Goal: Understand process/instructions: Learn how to perform a task or action

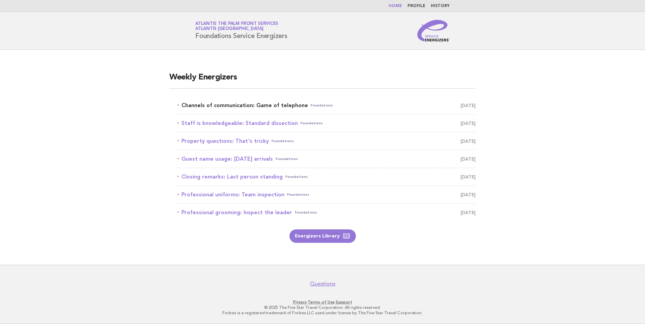
click at [290, 99] on li "Channels of communication: Game of telephone Foundations [DATE]" at bounding box center [326, 106] width 298 height 18
click at [285, 108] on link "Channels of communication: Game of telephone Foundations [DATE]" at bounding box center [326, 105] width 298 height 9
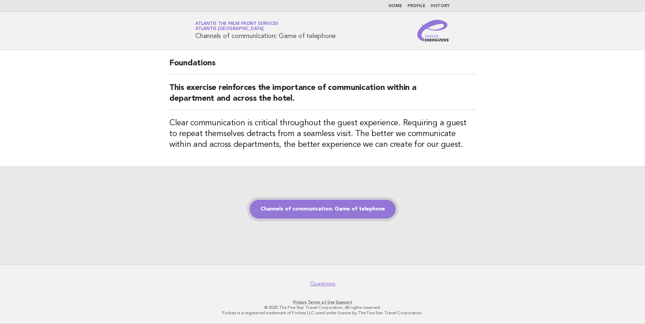
click at [283, 203] on link "Channels of communication: Game of telephone" at bounding box center [323, 209] width 146 height 19
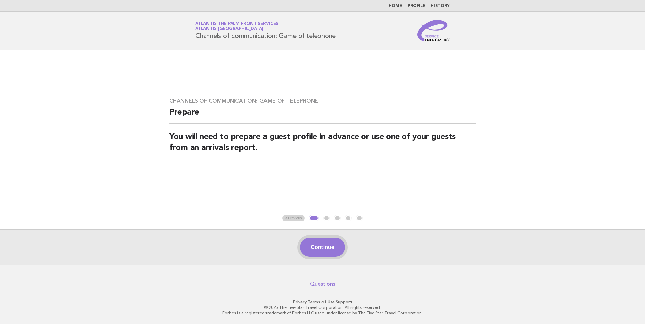
drag, startPoint x: 315, startPoint y: 244, endPoint x: 318, endPoint y: 241, distance: 3.8
click at [315, 244] on button "Continue" at bounding box center [322, 247] width 45 height 19
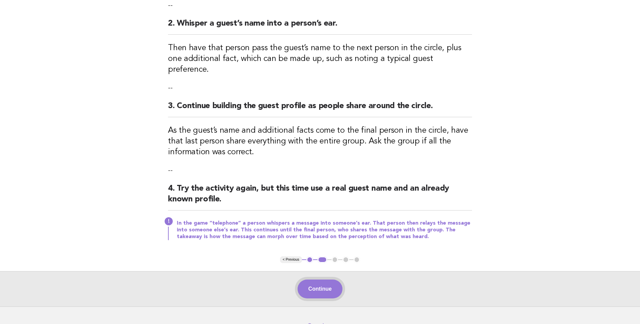
click at [321, 280] on button "Continue" at bounding box center [319, 289] width 45 height 19
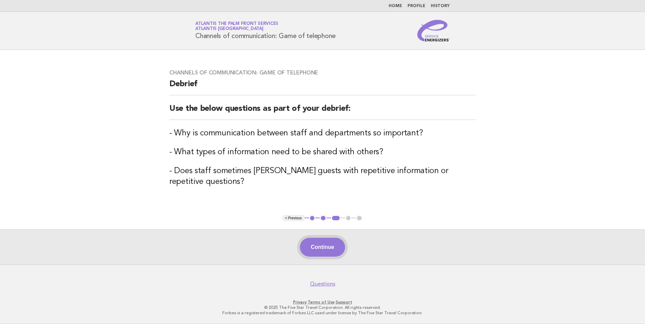
click at [318, 248] on button "Continue" at bounding box center [322, 247] width 45 height 19
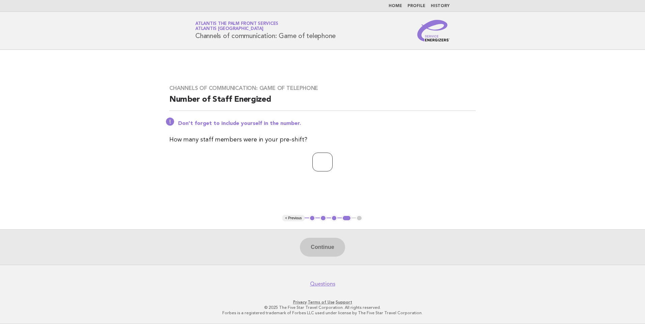
click at [322, 161] on input "number" at bounding box center [322, 162] width 20 height 19
type input "*"
click at [318, 247] on button "Continue" at bounding box center [322, 247] width 45 height 19
